Goal: Information Seeking & Learning: Learn about a topic

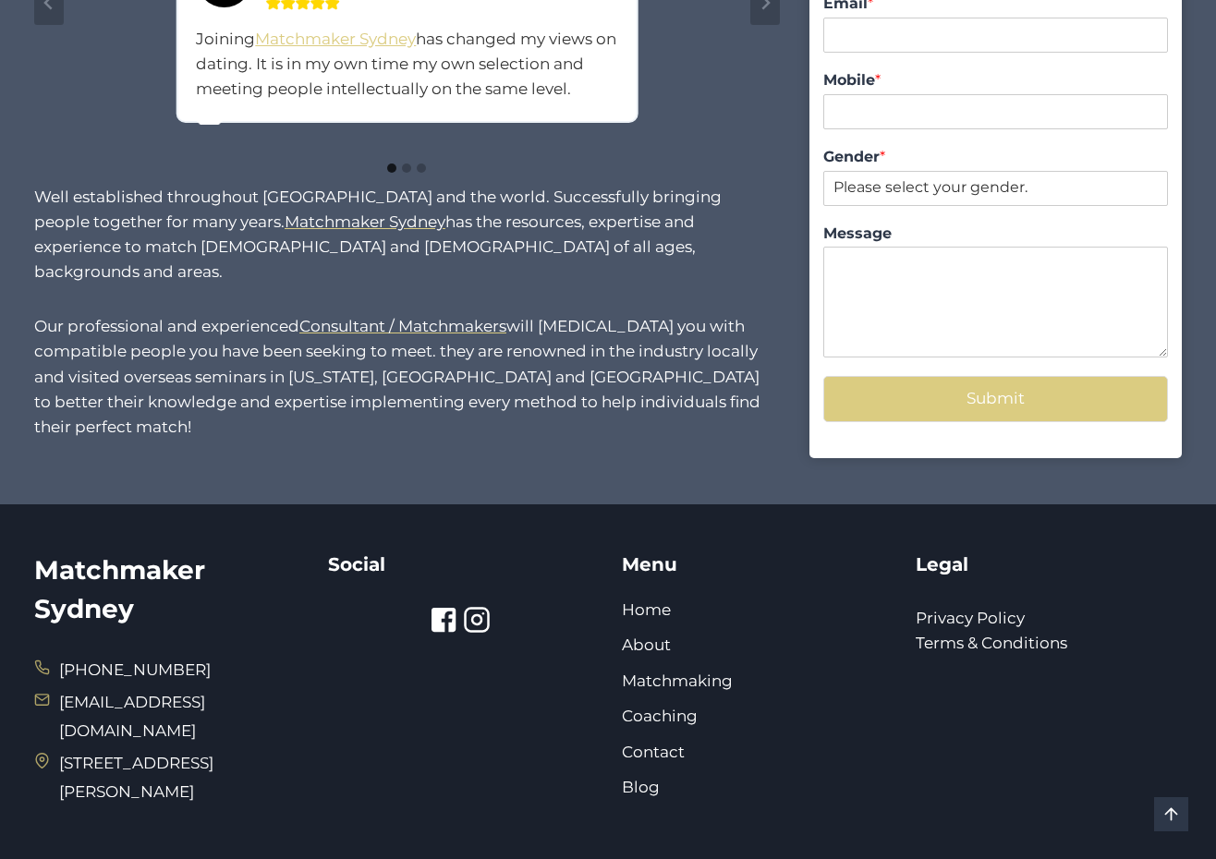
scroll to position [1715, 0]
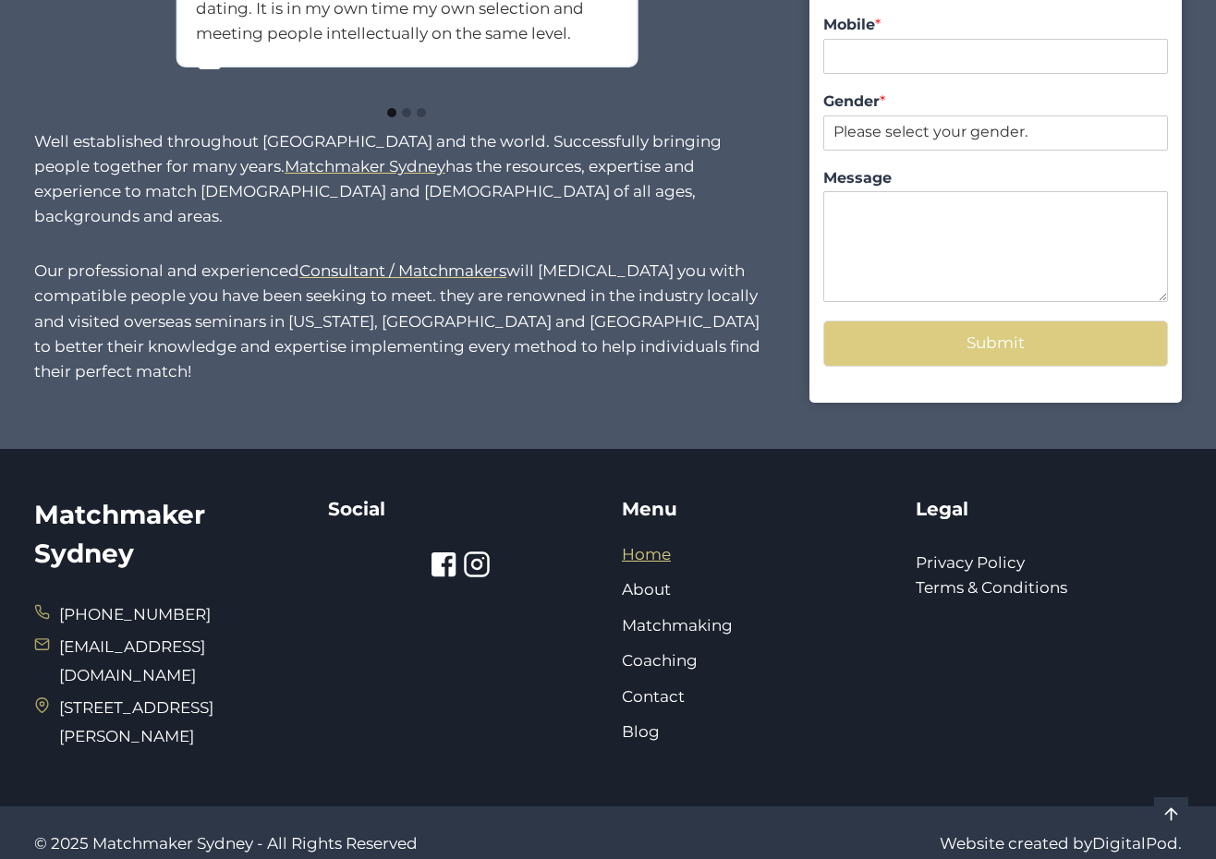
click at [650, 545] on link "Home" at bounding box center [646, 554] width 49 height 18
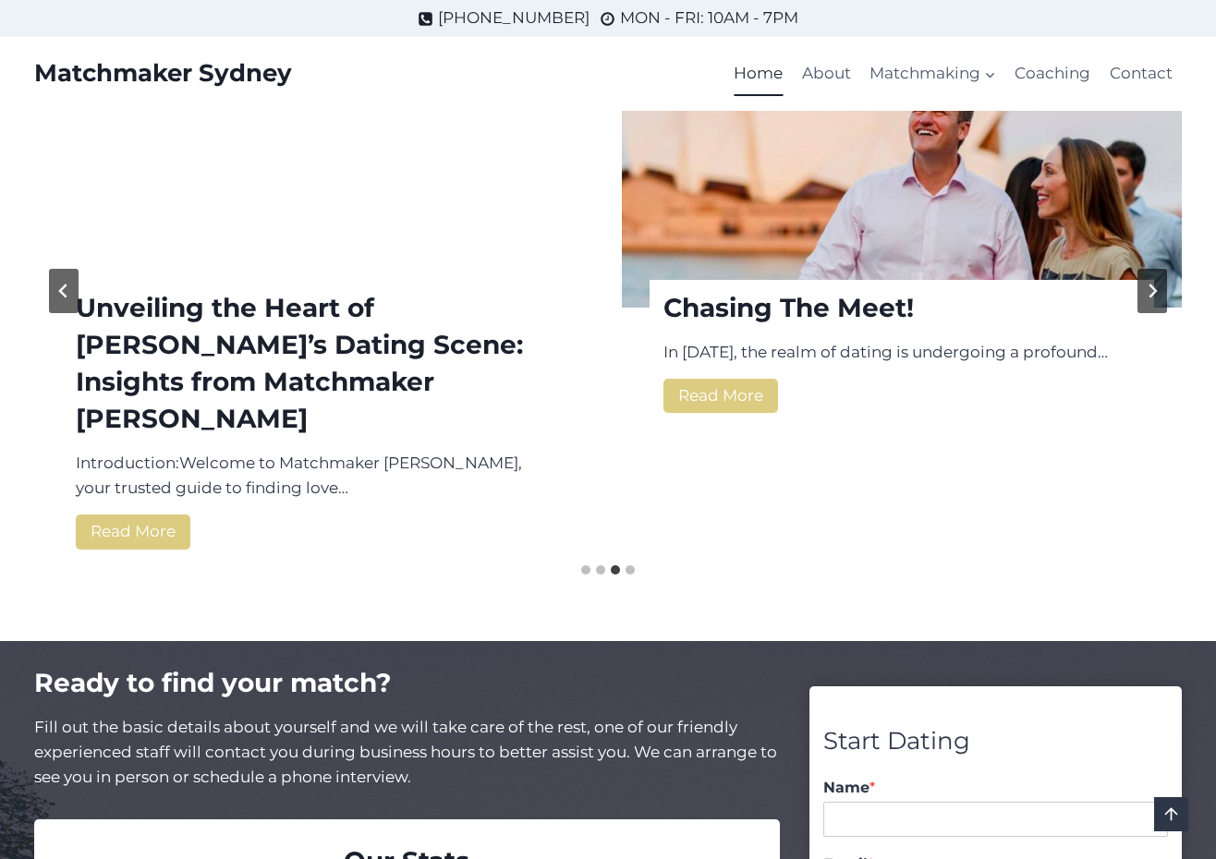
scroll to position [2504, 0]
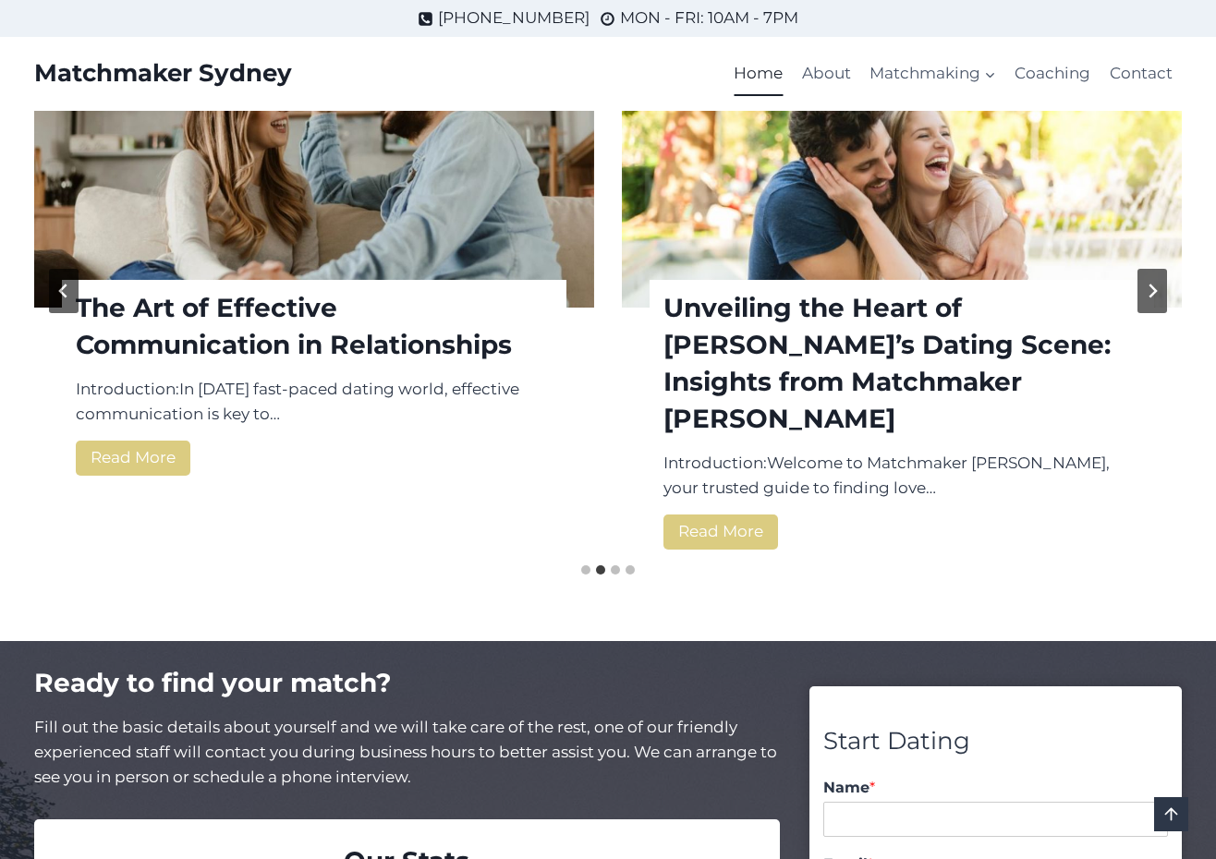
click at [146, 479] on div "The Art of Effective Communication in Relationships Introduction:In today’s fas…" at bounding box center [314, 291] width 560 height 527
click at [144, 441] on link "Read More The Art of Effective Communication in Relationships" at bounding box center [133, 458] width 115 height 34
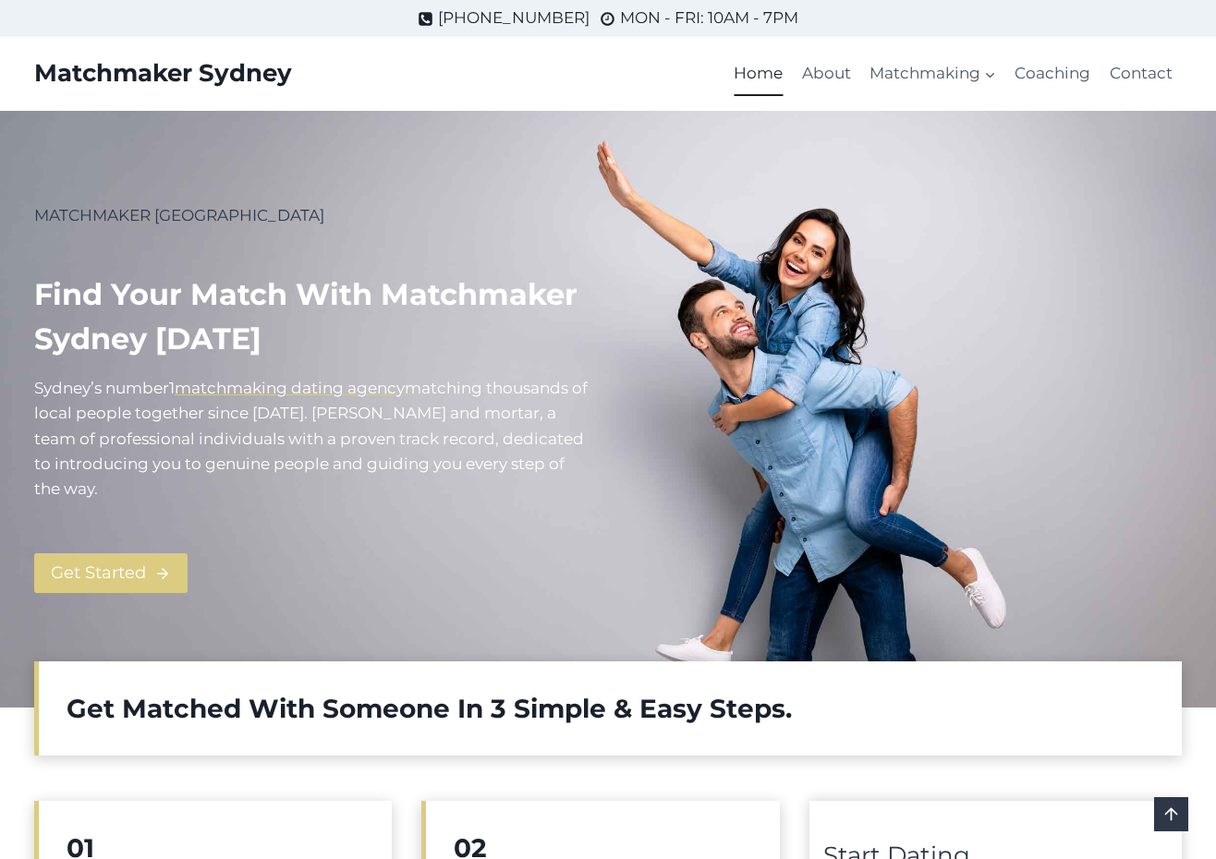
scroll to position [2504, 0]
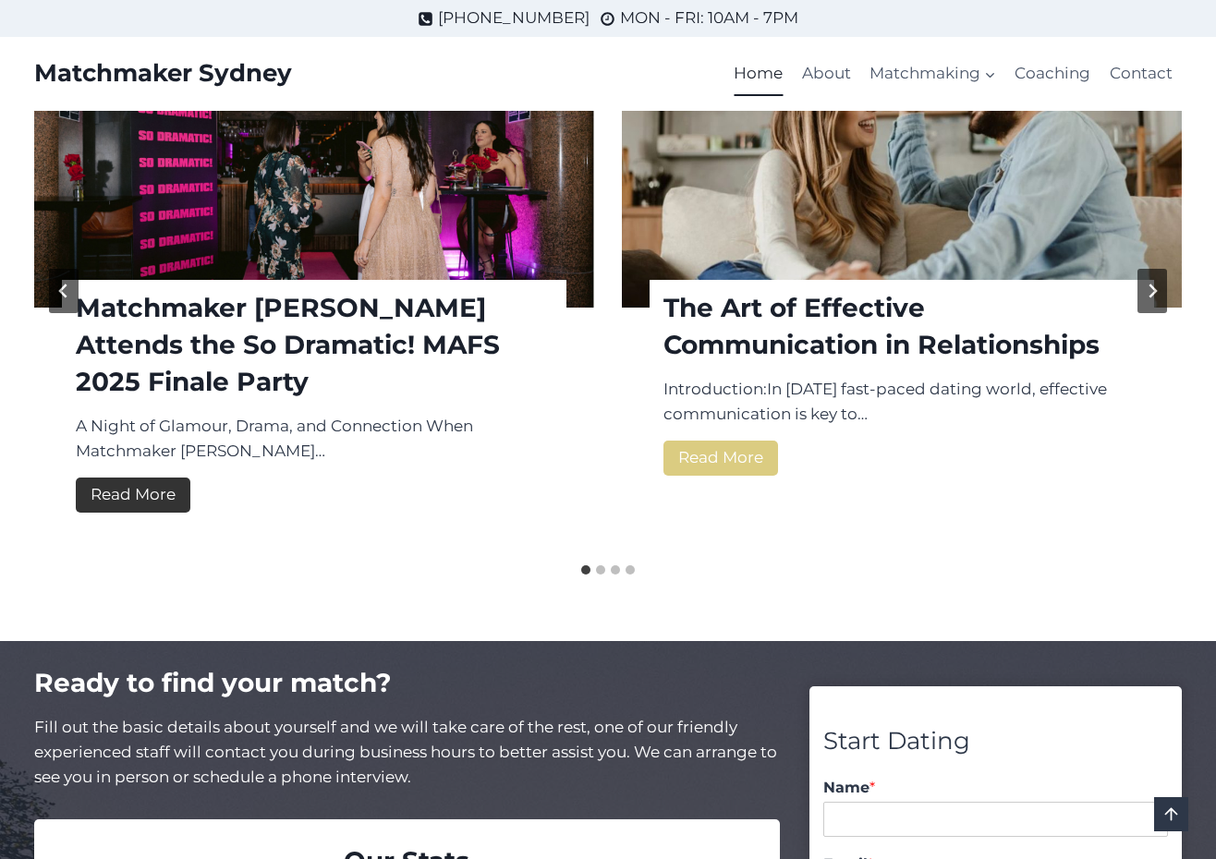
click at [133, 485] on link "Read More Matchmaker Sydney Attends the So Dramatic! MAFS 2025 Finale Party" at bounding box center [133, 495] width 115 height 34
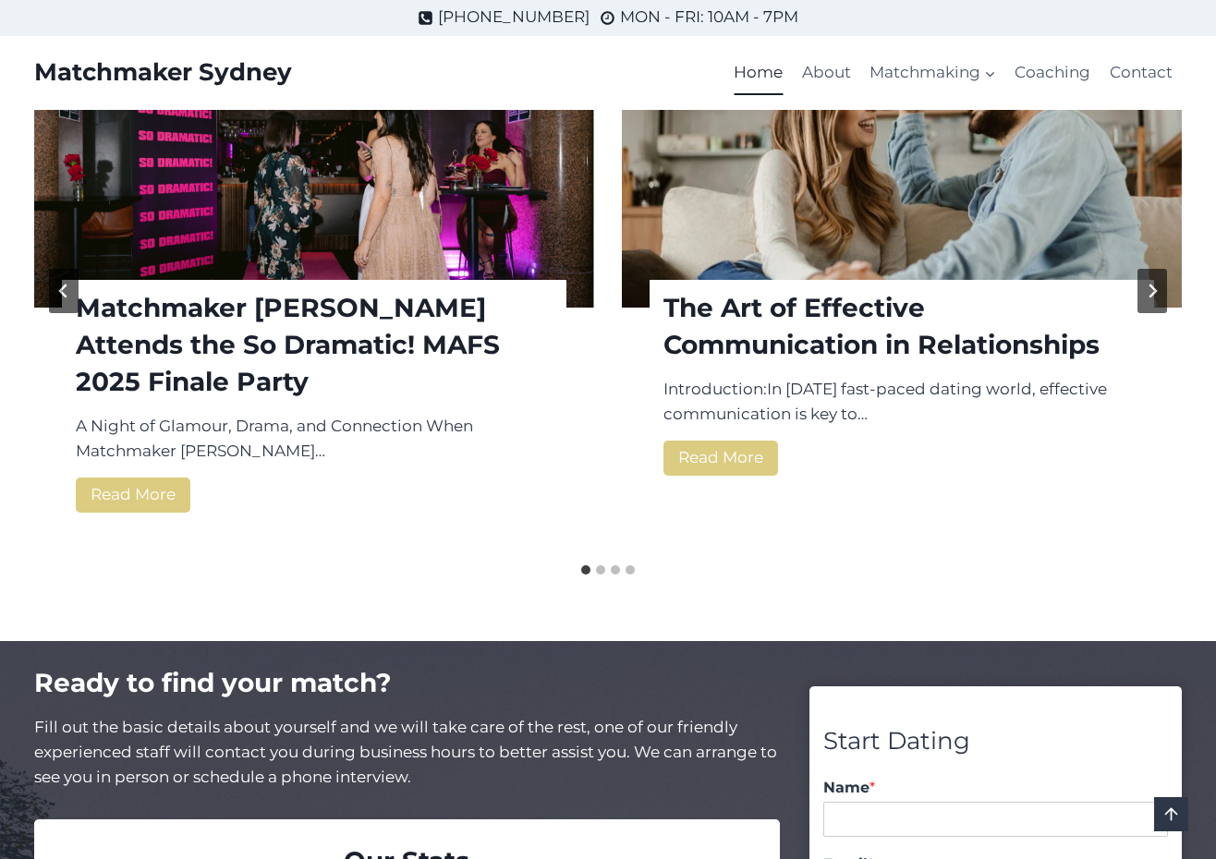
scroll to position [2505, 0]
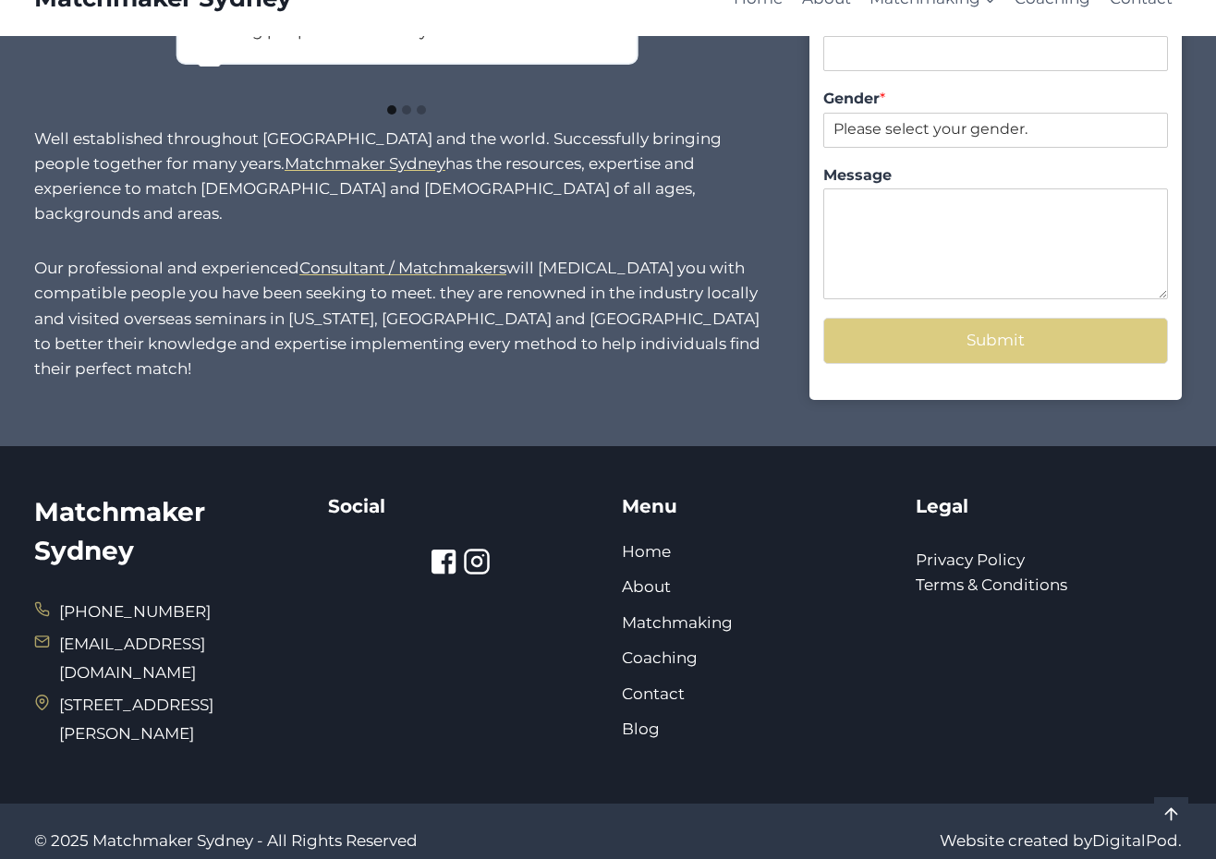
scroll to position [1717, 0]
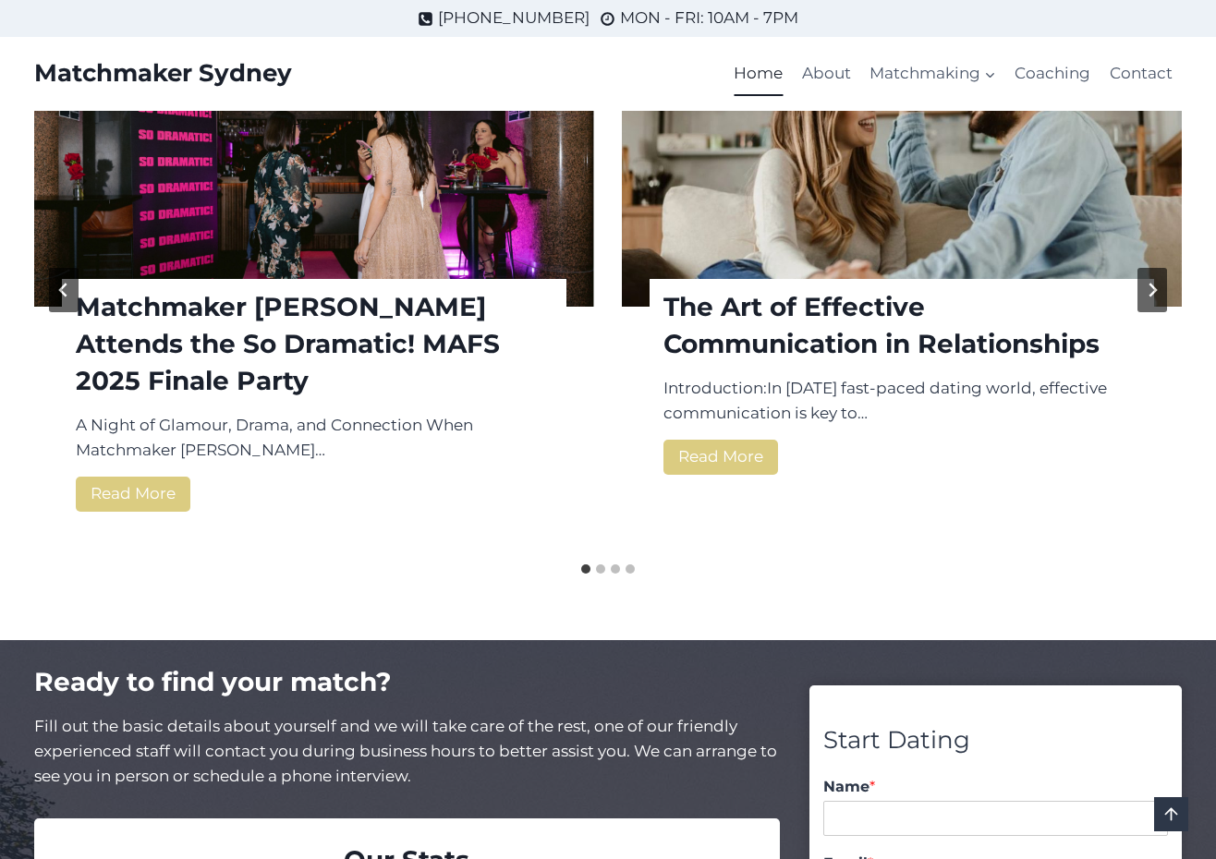
scroll to position [2505, 0]
click at [1150, 283] on icon "Next slide" at bounding box center [1152, 290] width 15 height 15
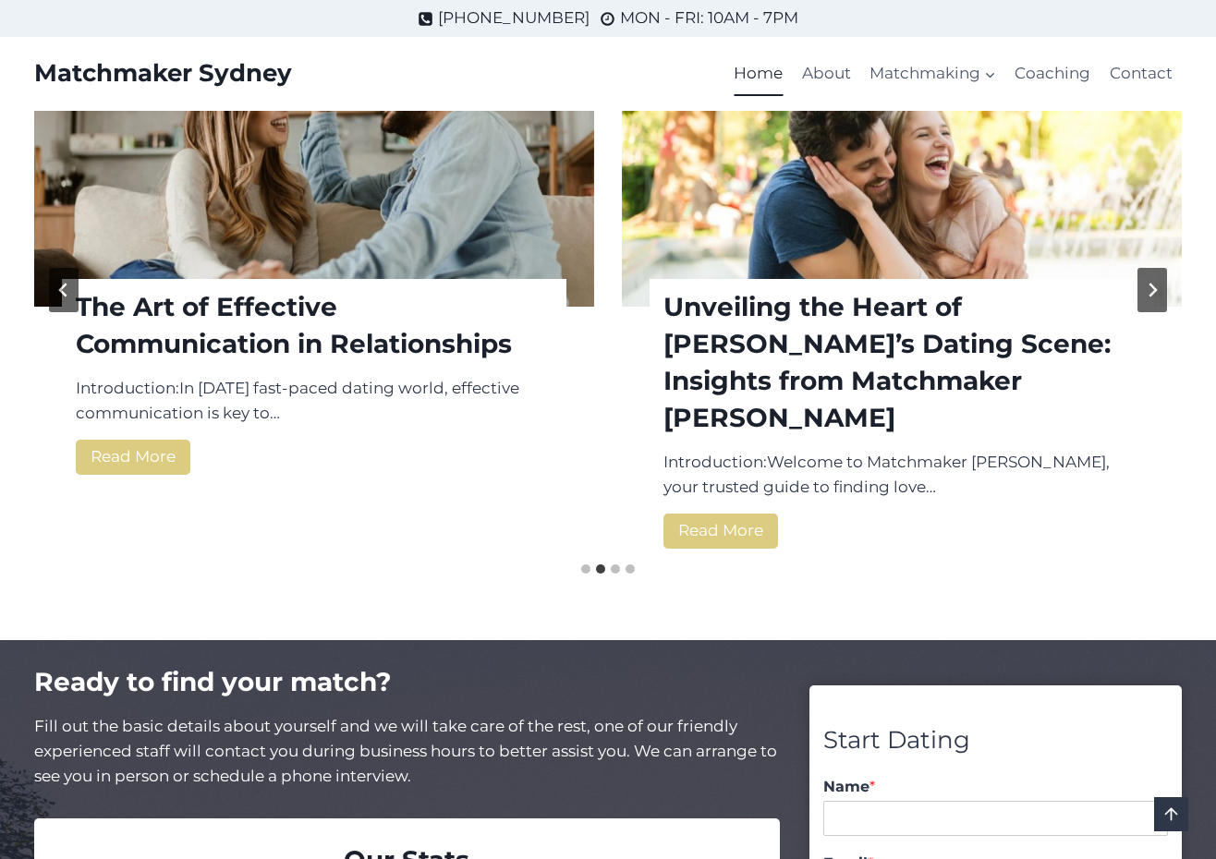
click at [890, 319] on link "Unveiling the Heart of [PERSON_NAME]’s Dating Scene: Insights from Matchmaker […" at bounding box center [901, 362] width 477 height 148
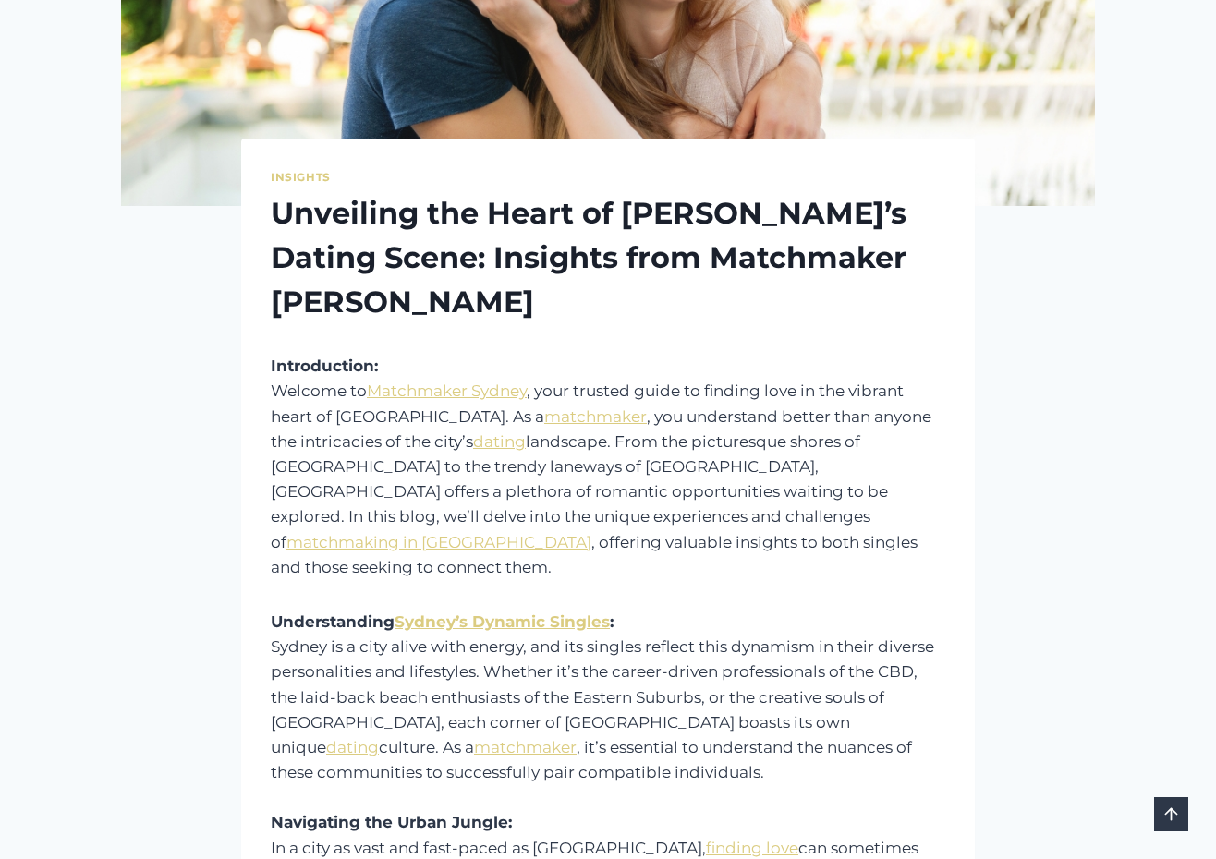
scroll to position [468, 0]
